Goal: Navigation & Orientation: Understand site structure

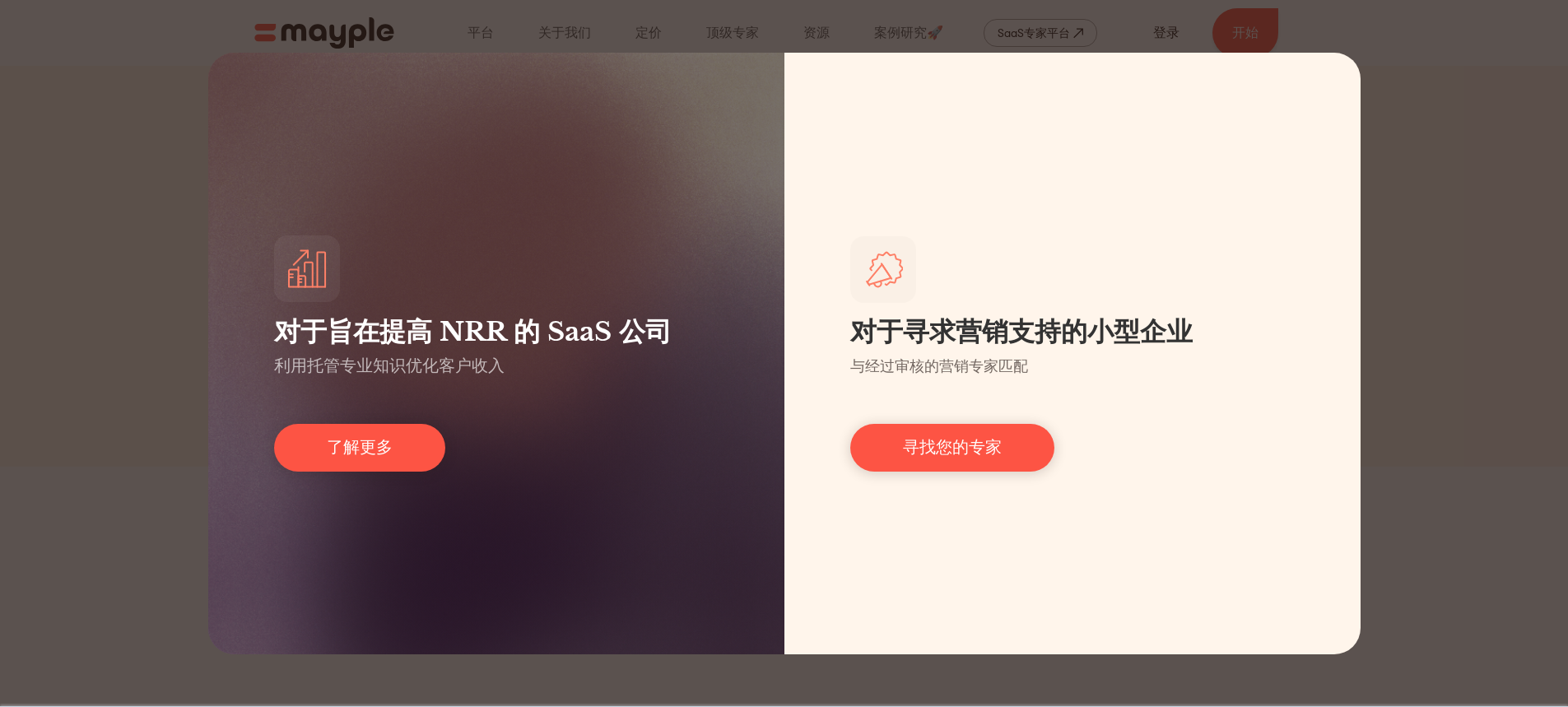
click at [82, 268] on div "对于旨在提高 NRR 的 SaaS 公司 利用托管专业知识优化客户收入 了解更多 对于寻求营销支持的小型企业 与经过审核的营销专家匹配 寻找您的专家" at bounding box center [784, 354] width 1568 height 707
click at [1407, 135] on div "对于旨在提高 NRR 的 SaaS 公司 利用托管专业知识优化客户收入 了解更多 对于寻求营销支持的小型企业 与经过审核的营销专家匹配 寻找您的专家" at bounding box center [784, 354] width 1568 height 707
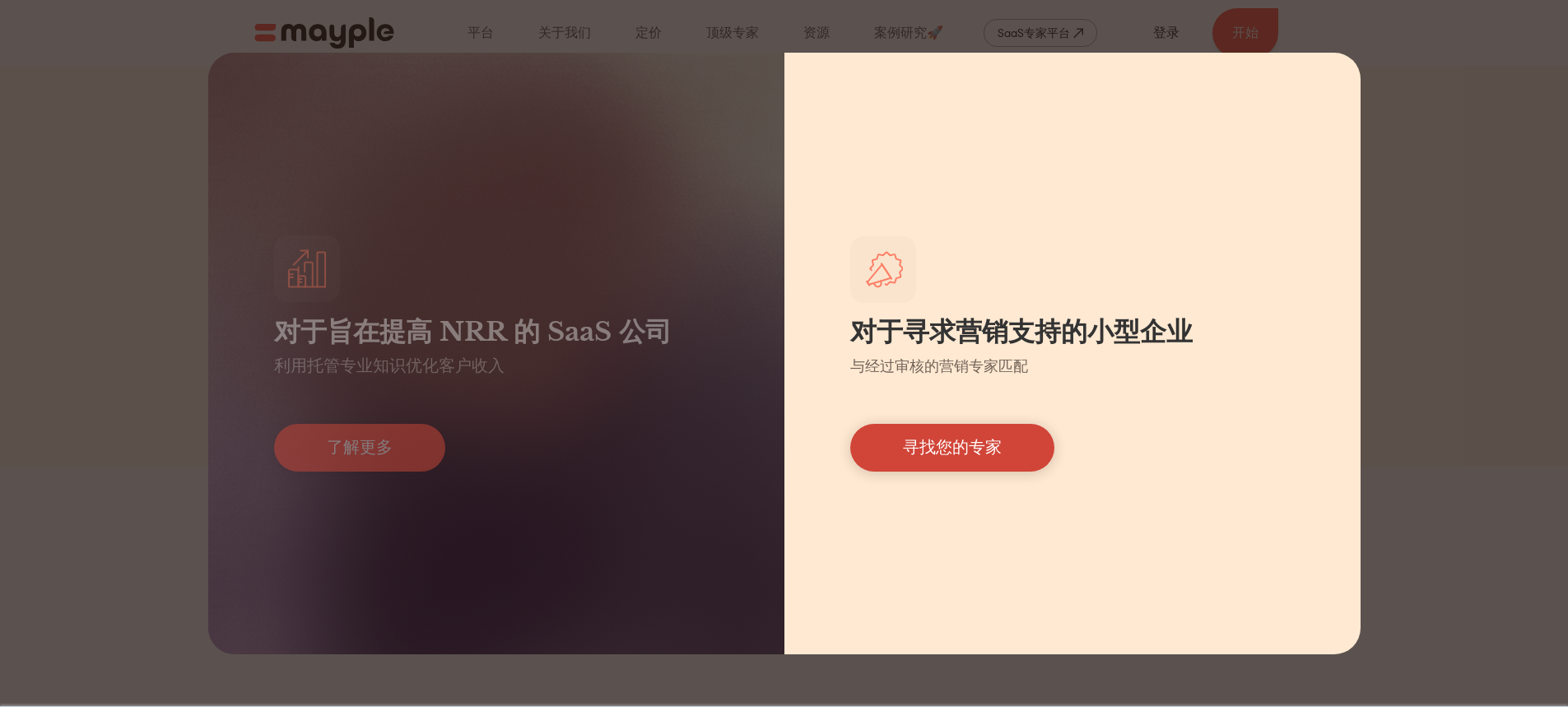
click at [945, 436] on link "寻找您的专家" at bounding box center [952, 448] width 205 height 48
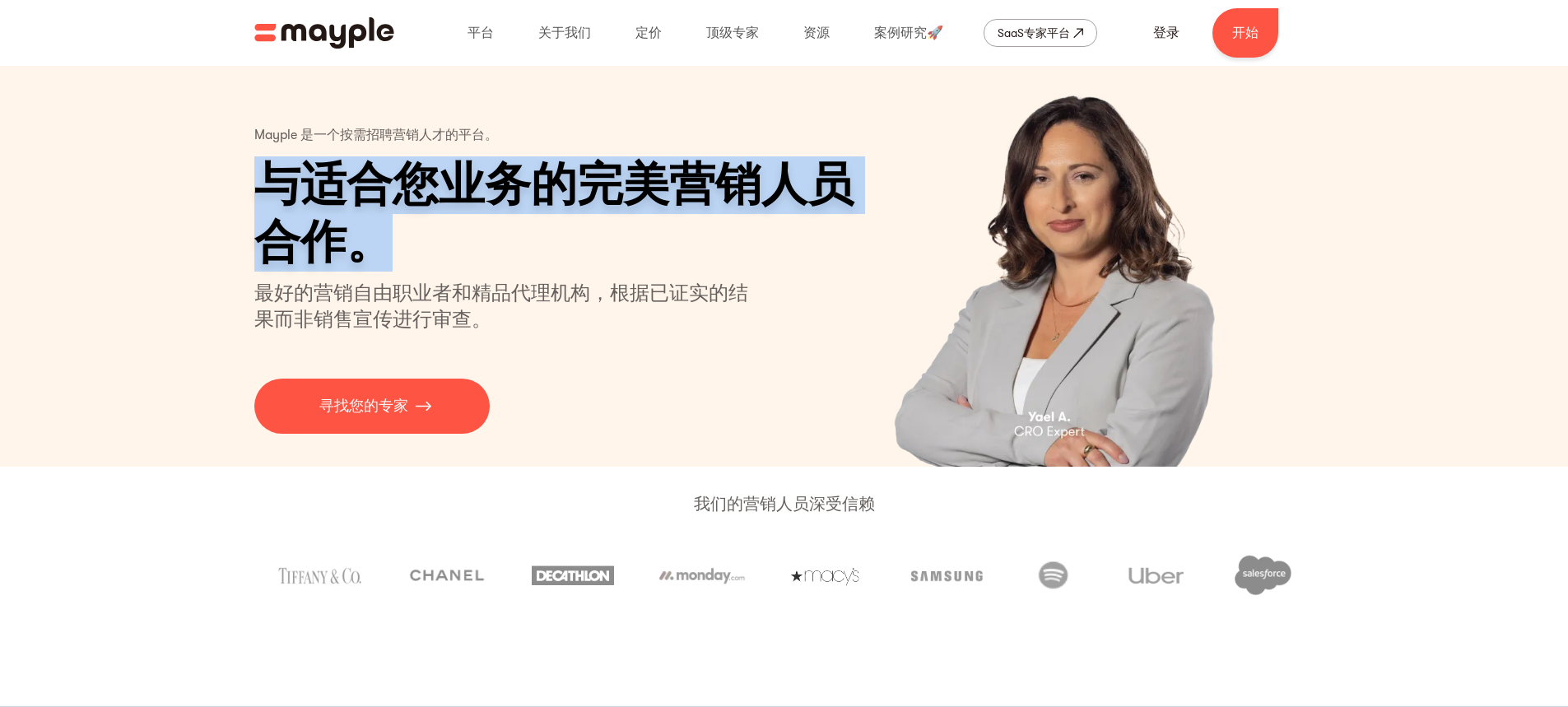
drag, startPoint x: 264, startPoint y: 184, endPoint x: 643, endPoint y: 239, distance: 383.0
click at [643, 239] on h1 "与适合您业务的完美营销人员合作。" at bounding box center [567, 214] width 625 height 115
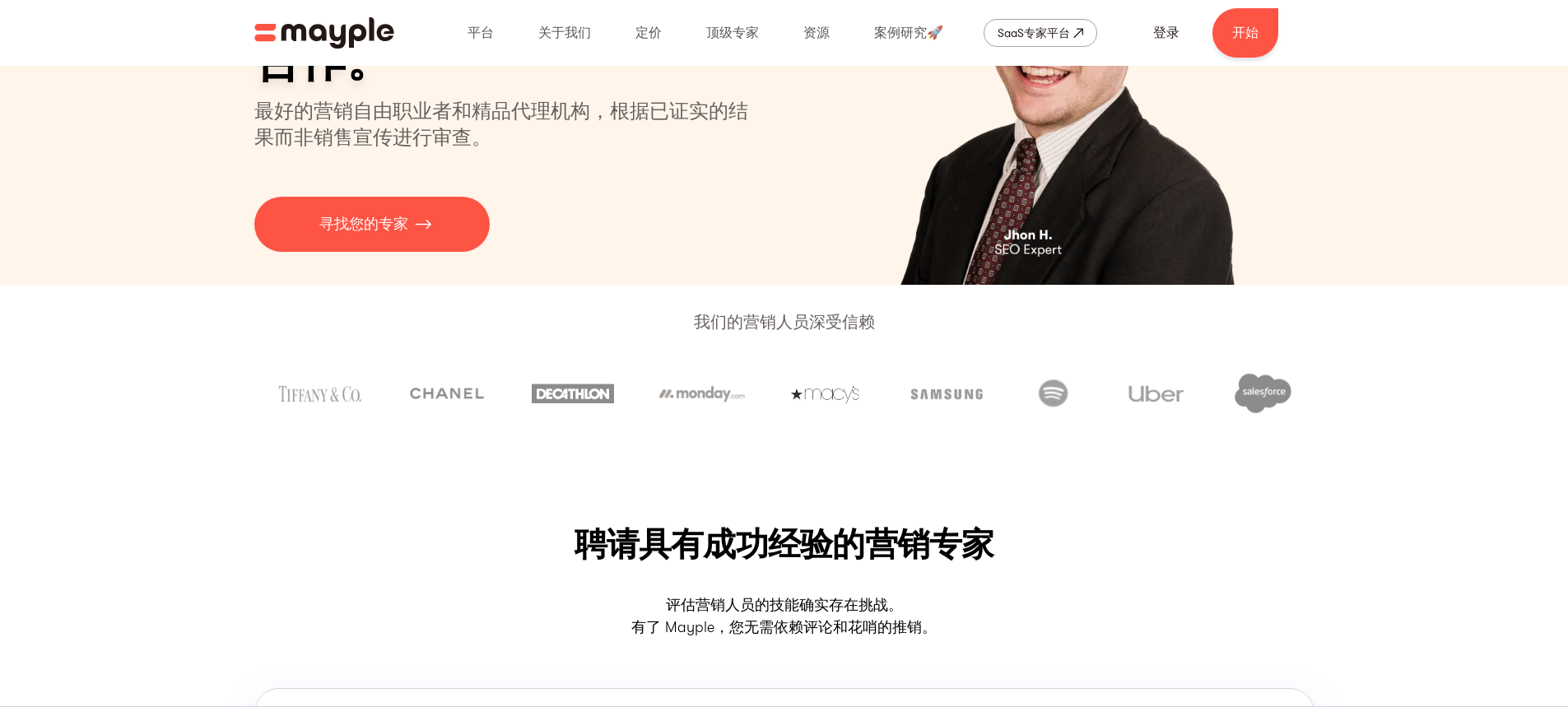
scroll to position [83, 0]
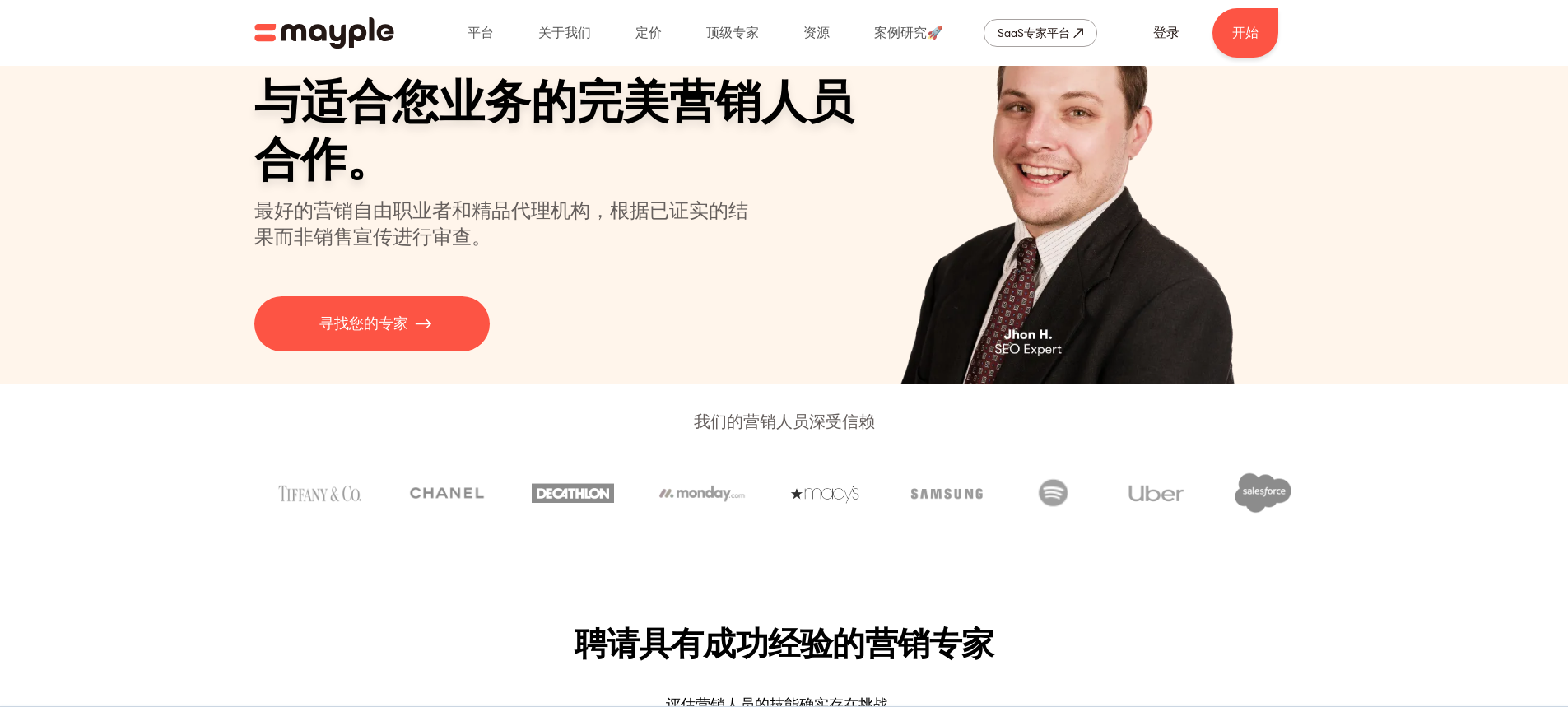
click at [341, 34] on img "家" at bounding box center [325, 33] width 140 height 32
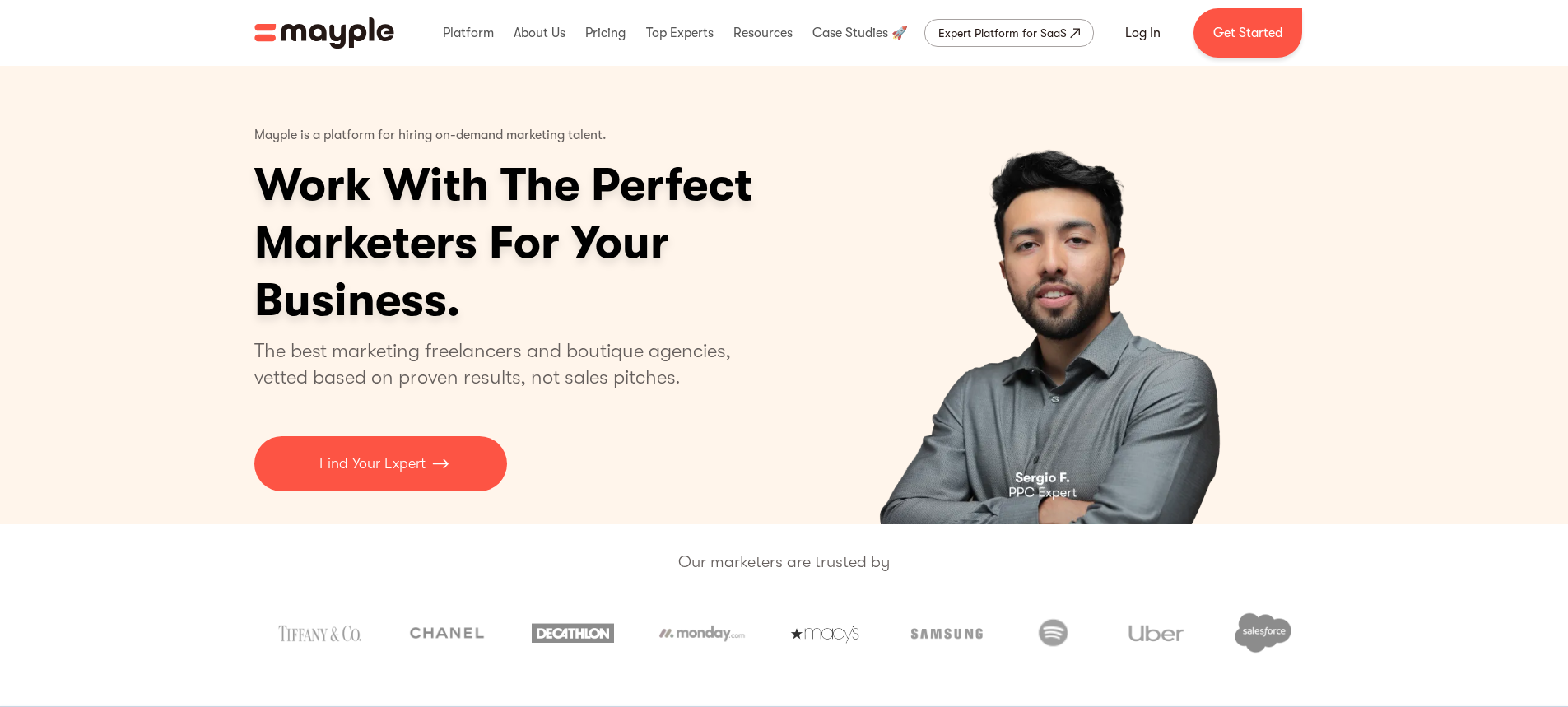
drag, startPoint x: 1260, startPoint y: 172, endPoint x: 1333, endPoint y: 602, distance: 436.2
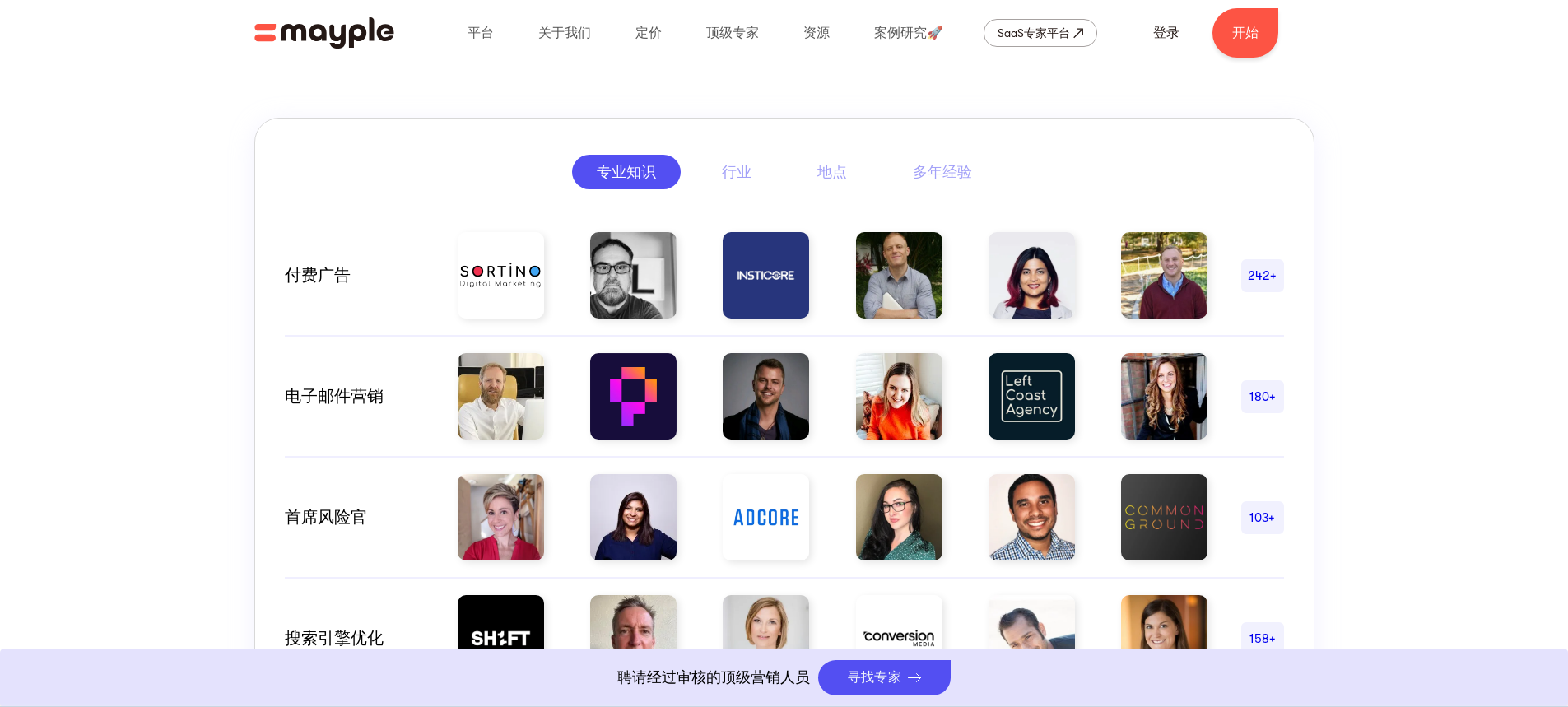
scroll to position [741, 0]
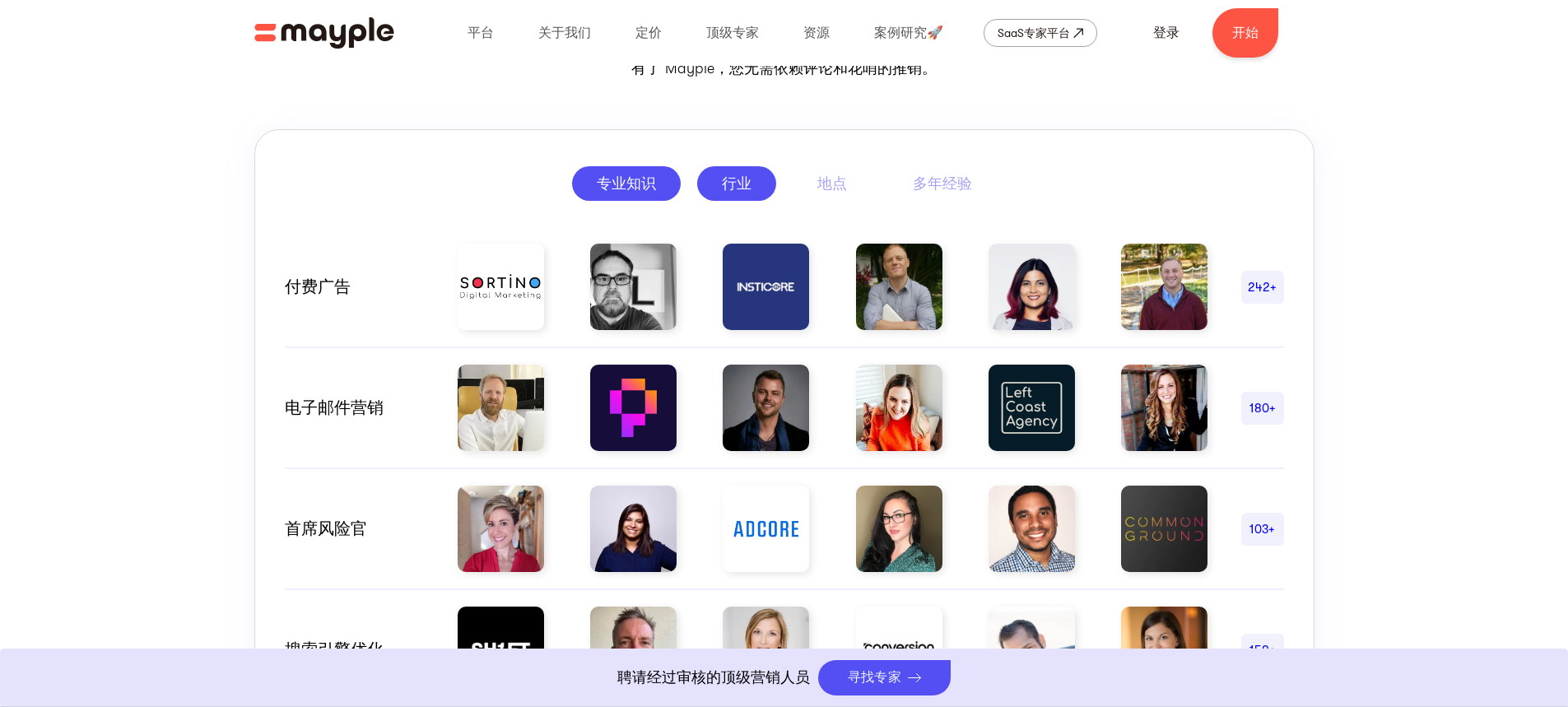
click at [738, 177] on font "行业" at bounding box center [736, 183] width 30 height 16
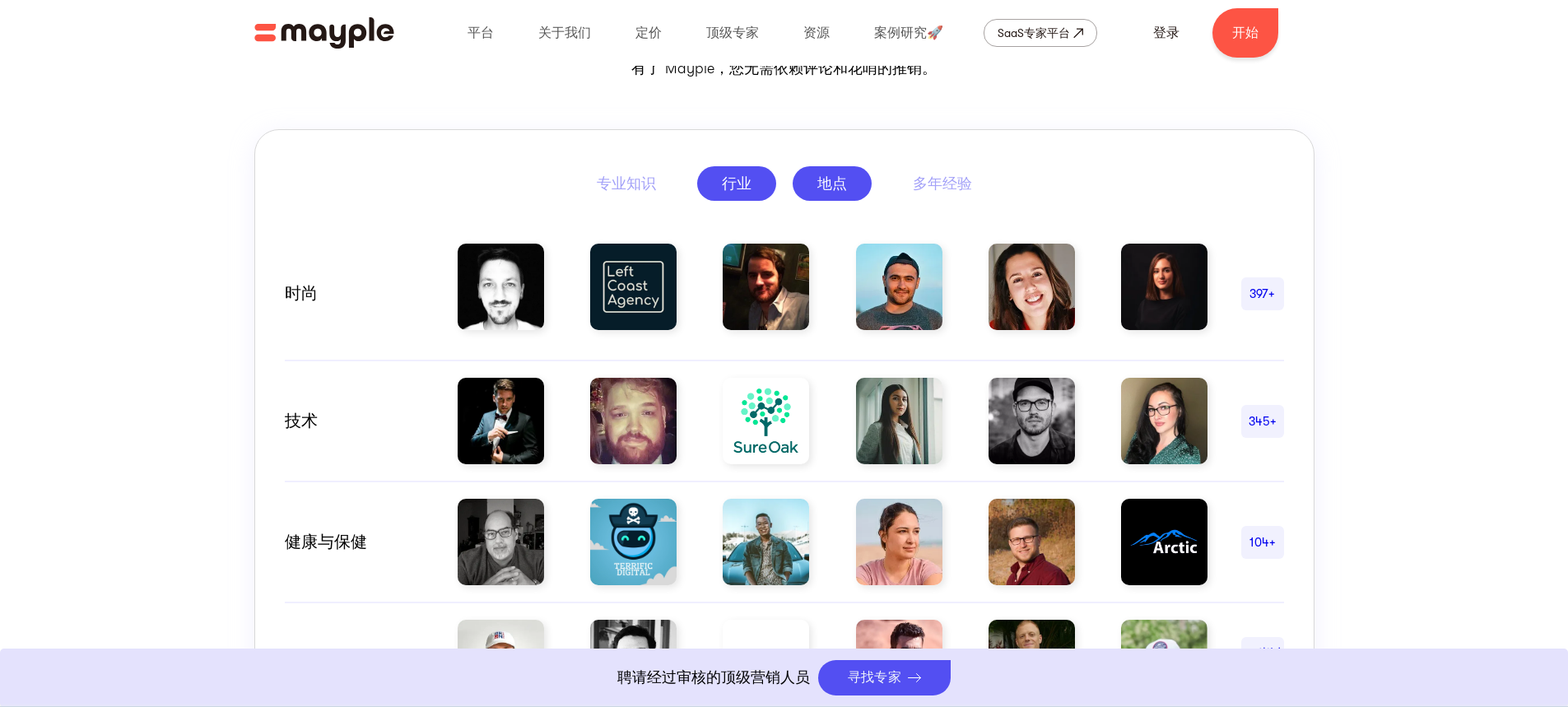
click at [843, 187] on font "地点" at bounding box center [832, 183] width 30 height 16
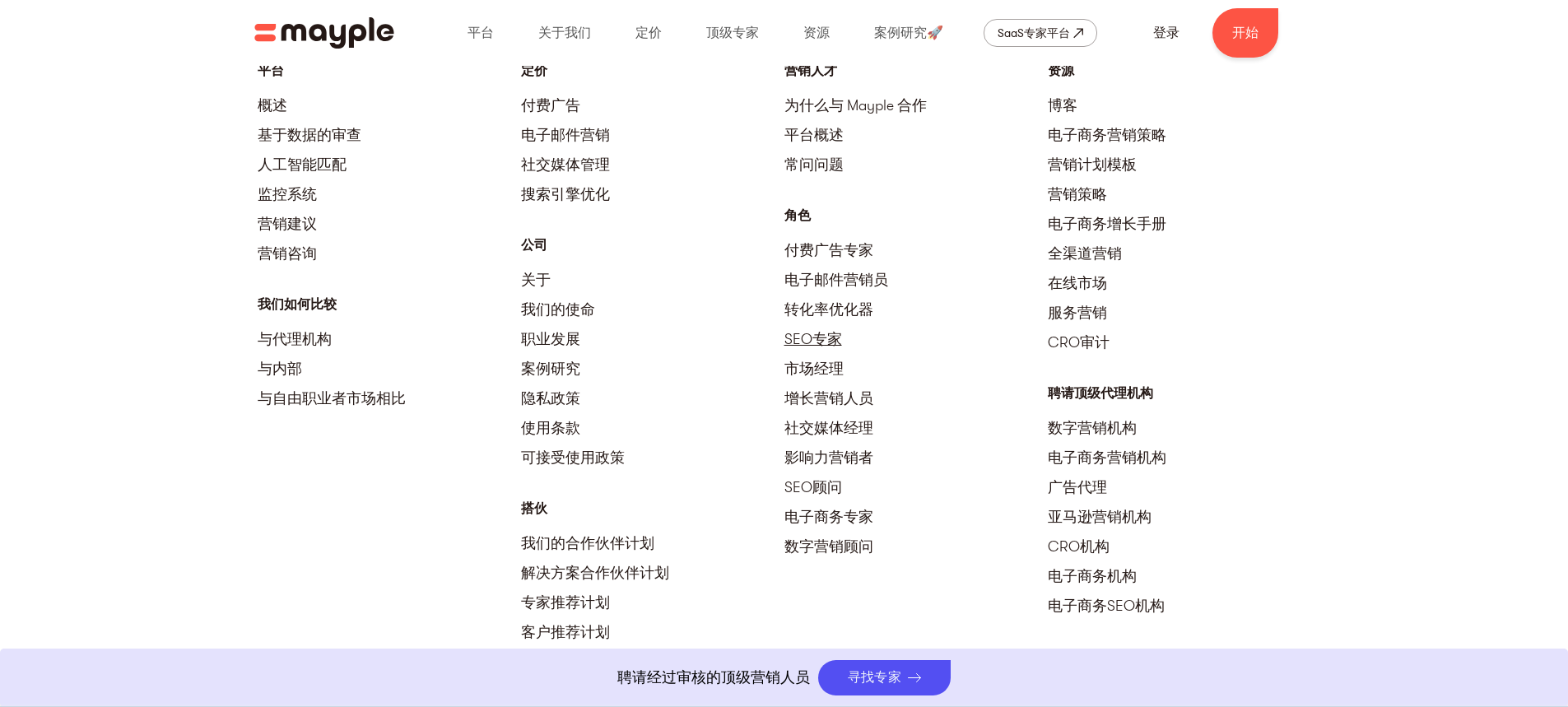
scroll to position [7163, 0]
